Goal: Find specific page/section: Find specific page/section

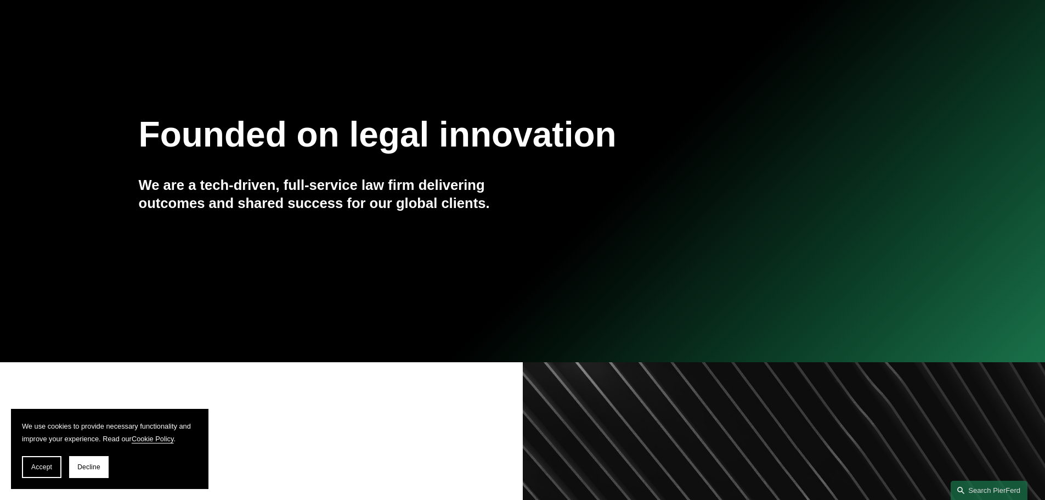
scroll to position [110, 0]
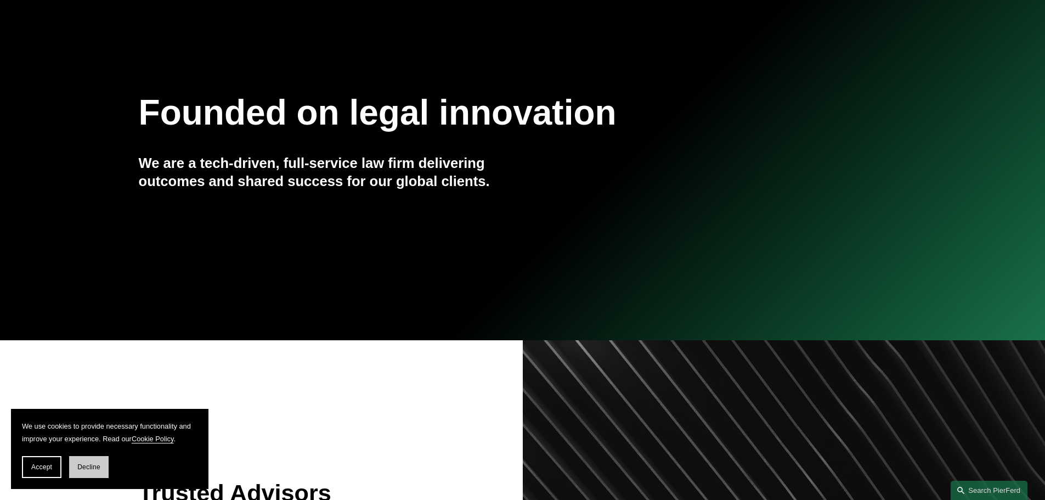
click at [89, 463] on button "Decline" at bounding box center [89, 467] width 40 height 22
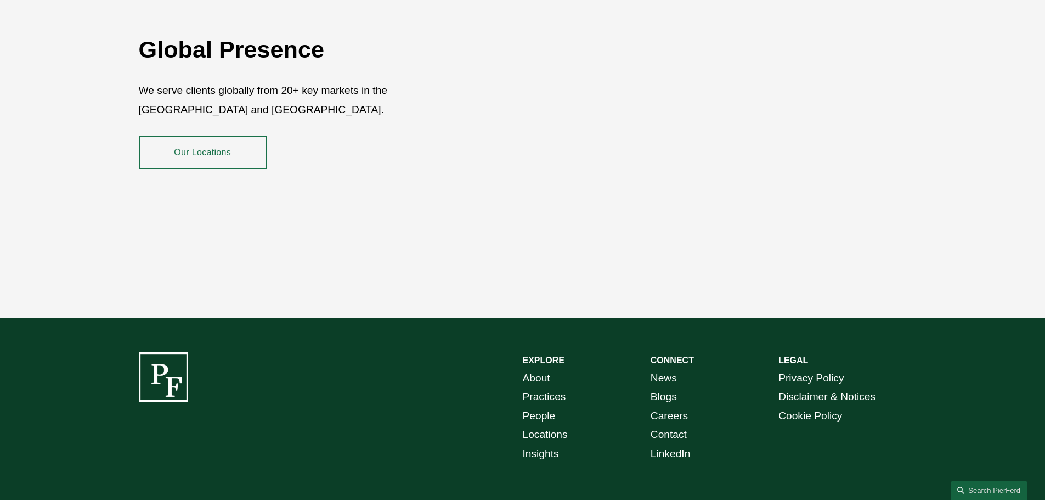
scroll to position [2009, 0]
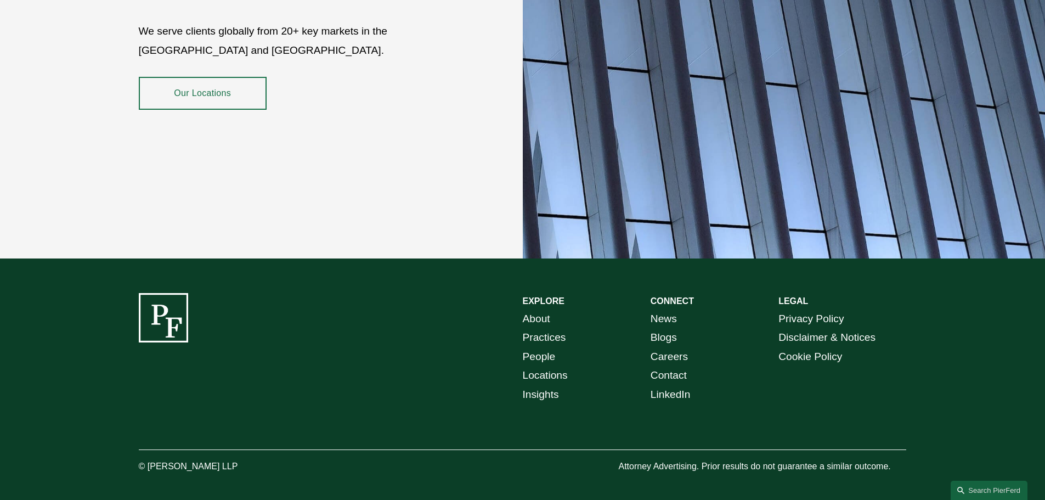
click at [526, 348] on link "People" at bounding box center [539, 356] width 33 height 19
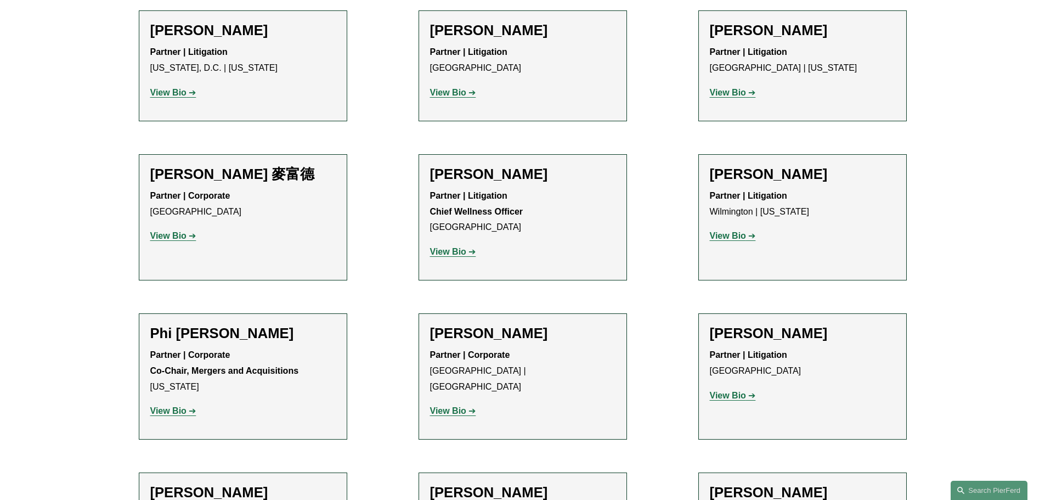
scroll to position [9109, 0]
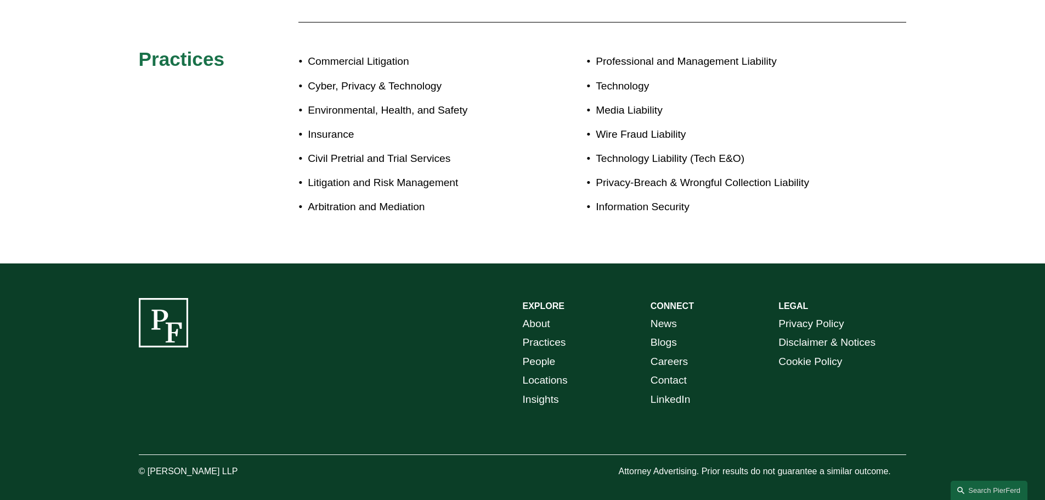
scroll to position [220, 0]
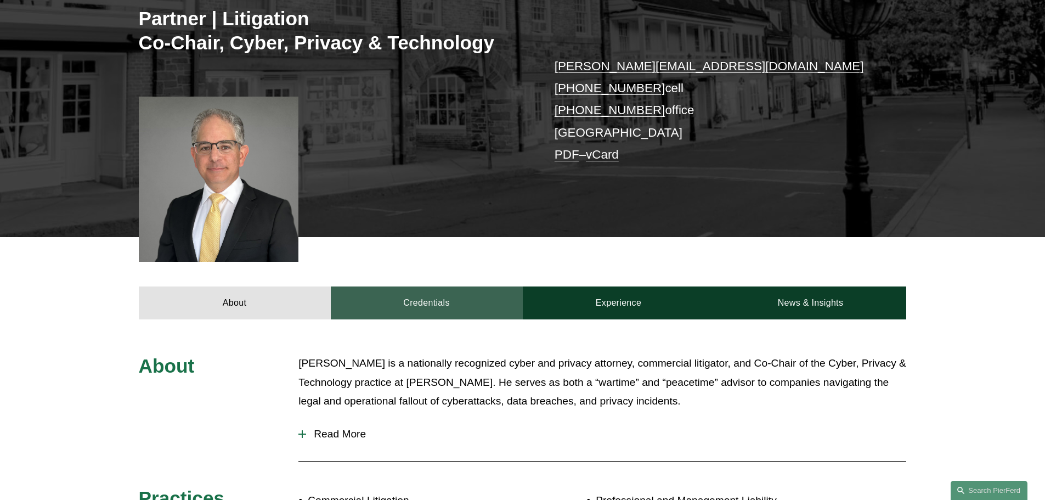
click at [404, 312] on link "Credentials" at bounding box center [427, 302] width 192 height 33
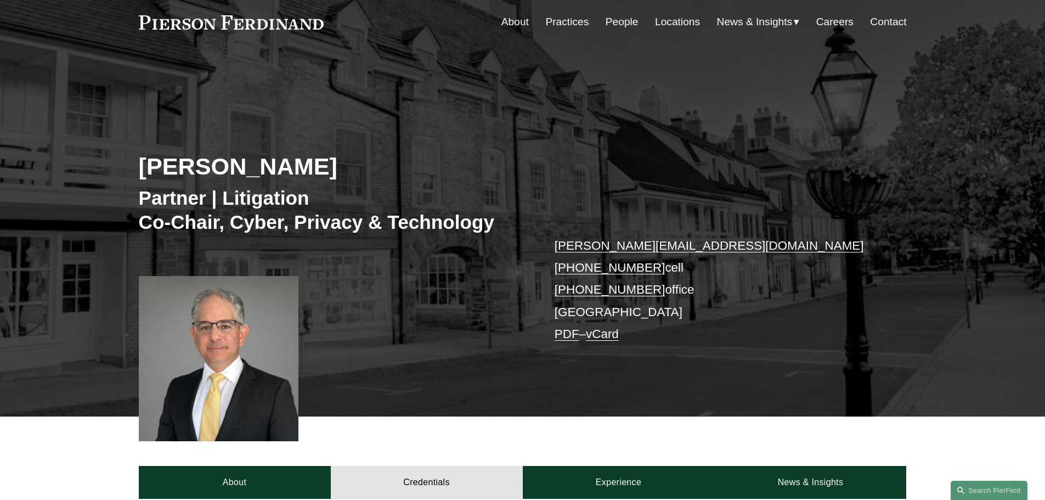
scroll to position [0, 0]
